Goal: Navigation & Orientation: Find specific page/section

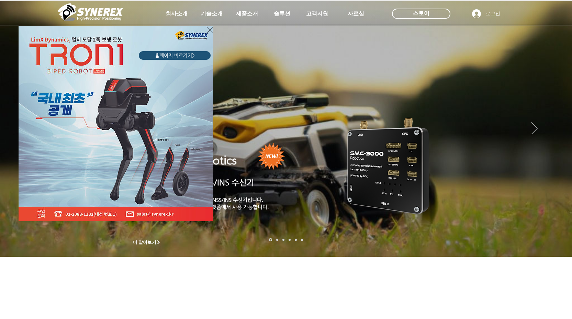
click at [245, 13] on div "LimX Dinamics" at bounding box center [286, 159] width 572 height 319
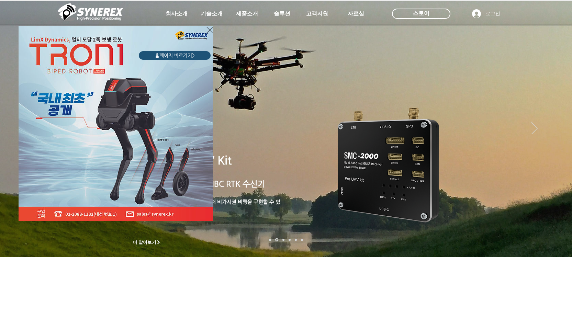
click at [245, 13] on div "LimX Dinamics" at bounding box center [286, 159] width 572 height 319
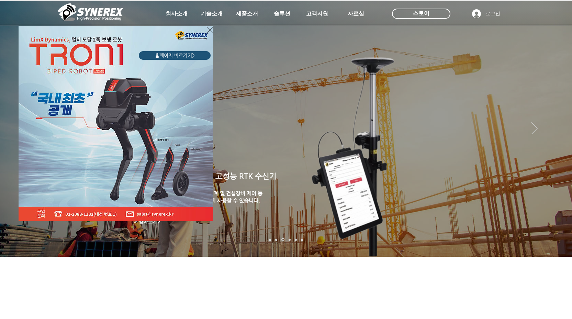
click at [557, 119] on div "LimX Dinamics" at bounding box center [286, 159] width 572 height 319
click at [556, 119] on div "LimX Dinamics" at bounding box center [286, 159] width 572 height 319
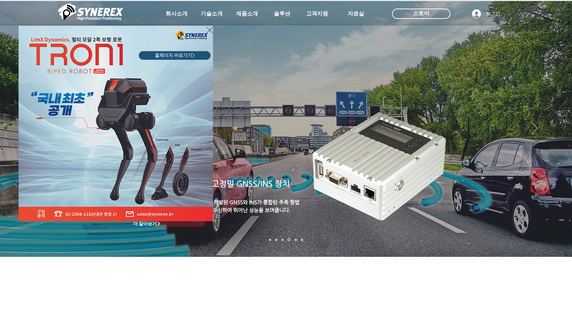
click at [209, 30] on icon "사이트로 돌아가기" at bounding box center [209, 30] width 7 height 7
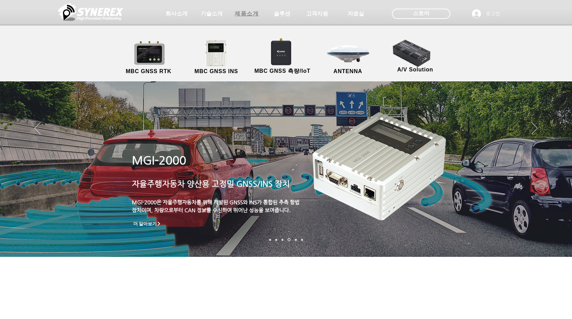
click at [242, 15] on span "제품소개" at bounding box center [246, 13] width 24 height 7
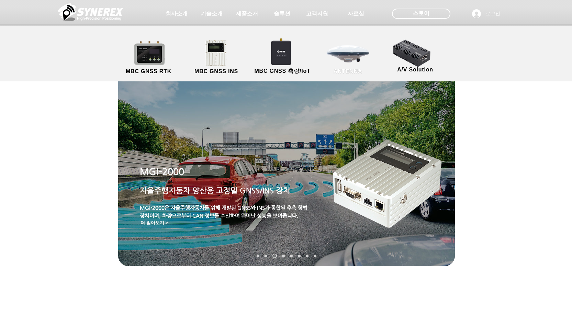
click at [354, 60] on link "ANTENNA" at bounding box center [348, 57] width 62 height 36
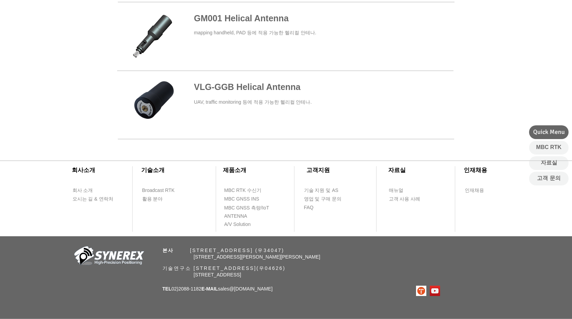
scroll to position [365, 0]
